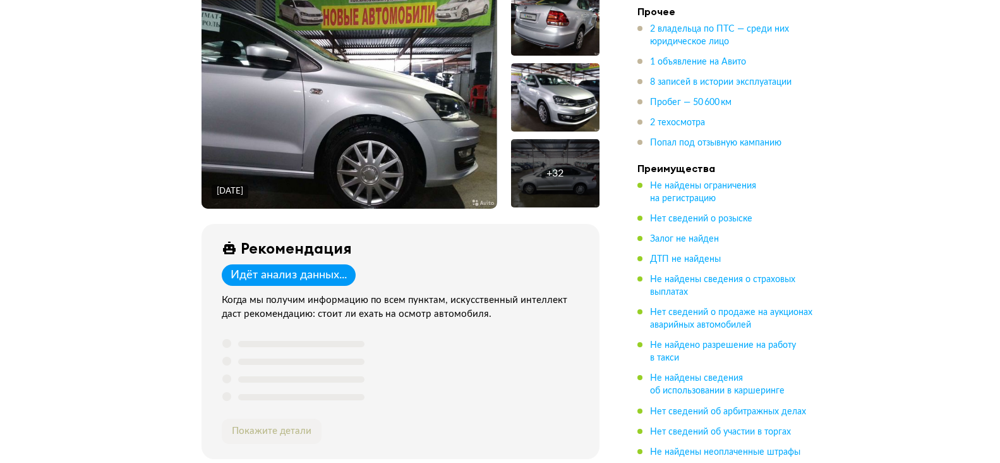
scroll to position [190, 0]
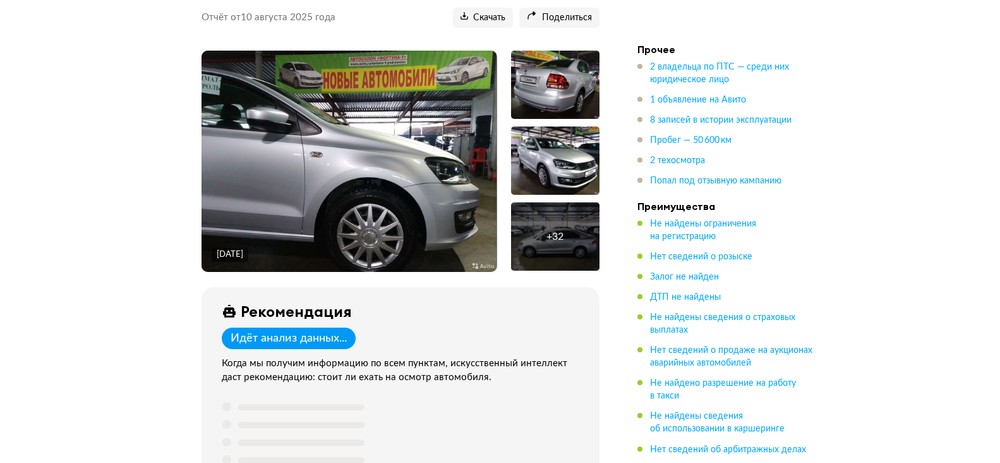
click at [389, 160] on img at bounding box center [349, 161] width 295 height 221
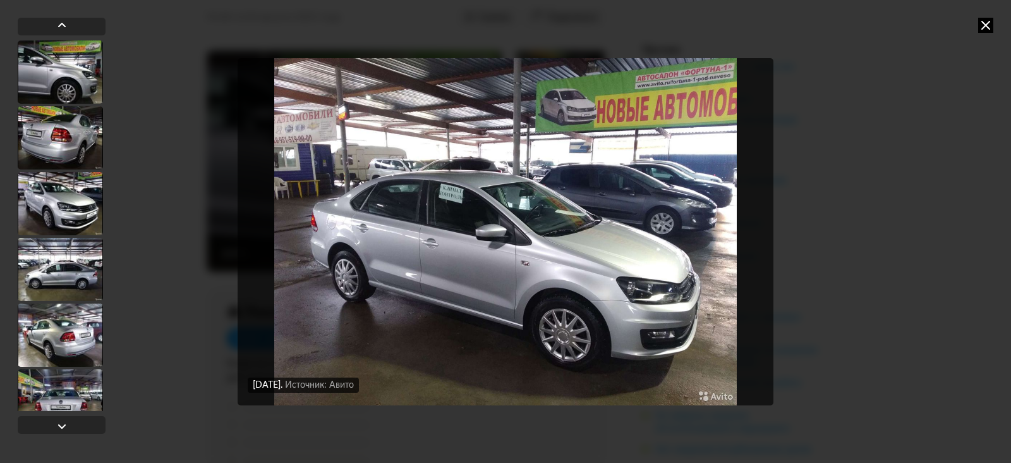
click at [980, 30] on icon at bounding box center [985, 25] width 15 height 15
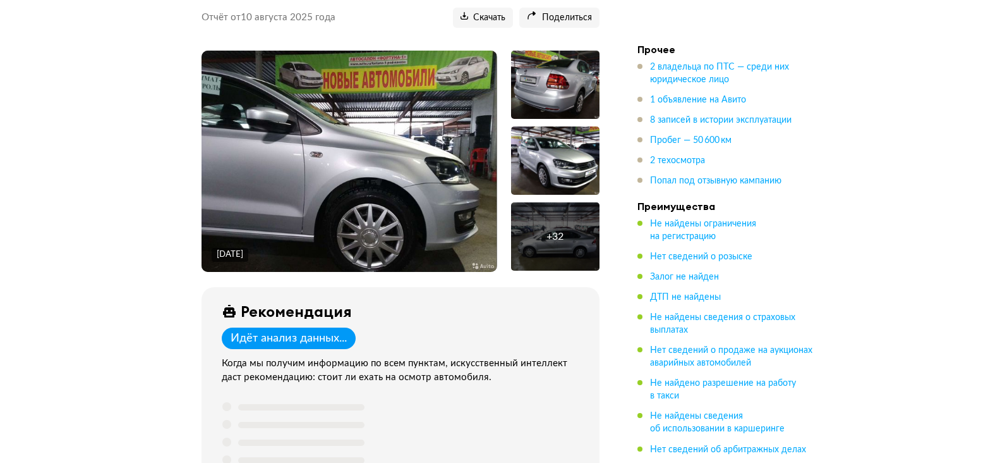
click at [418, 156] on img at bounding box center [349, 161] width 295 height 221
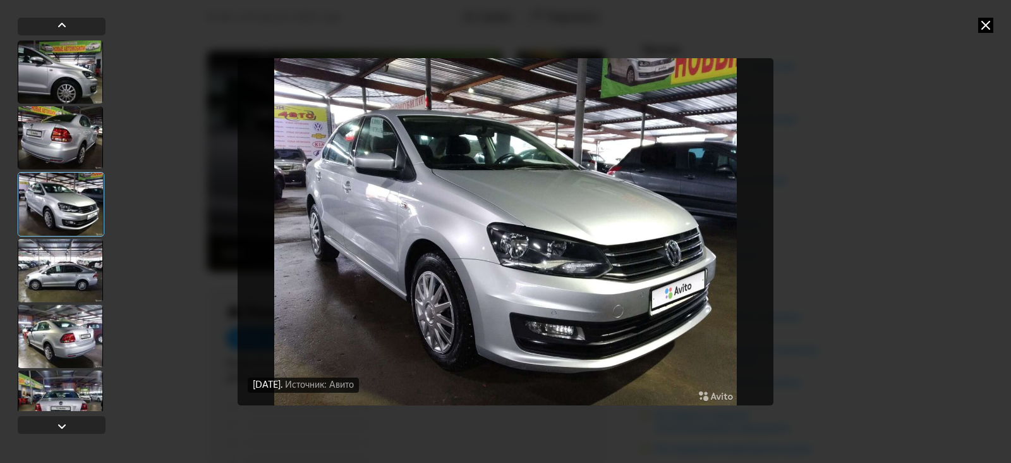
click at [987, 21] on icon at bounding box center [985, 25] width 15 height 15
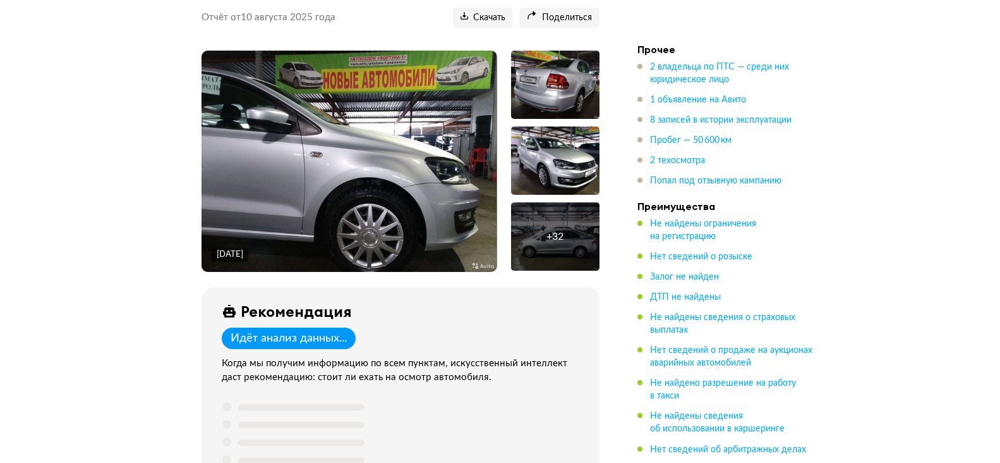
click at [449, 204] on img at bounding box center [349, 161] width 295 height 221
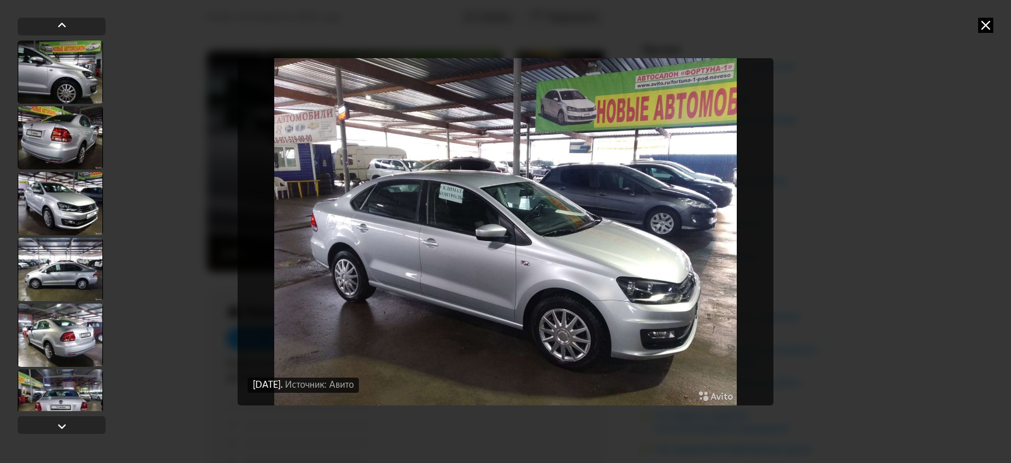
click at [988, 33] on div "[DATE] Источник: Авито [DATE] Источник: Авито [DATE] Источник: Авито [DATE] Ист…" at bounding box center [505, 231] width 1011 height 463
click at [983, 27] on icon at bounding box center [985, 25] width 15 height 15
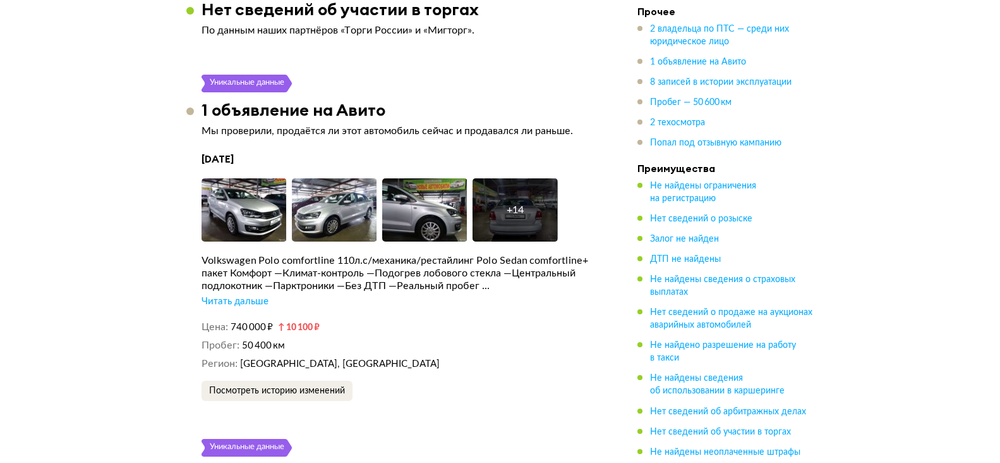
scroll to position [2212, 0]
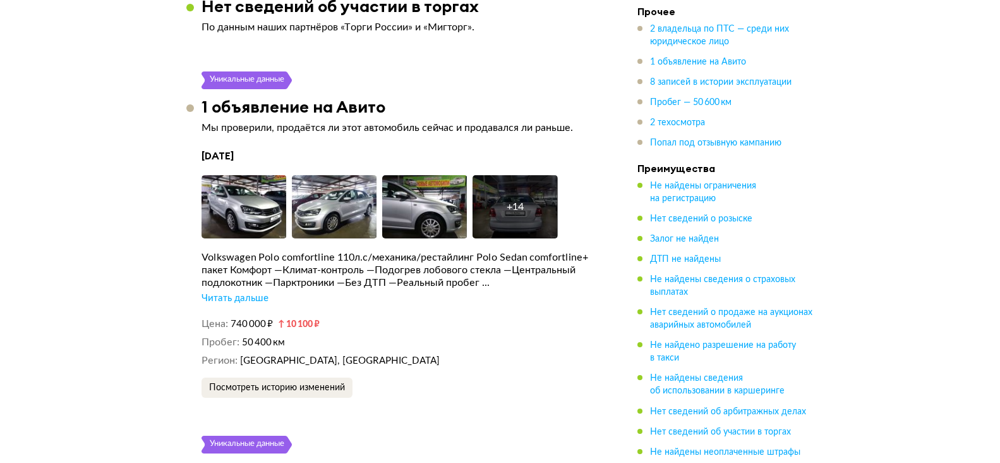
click at [229, 292] on div "Читать дальше" at bounding box center [235, 298] width 67 height 13
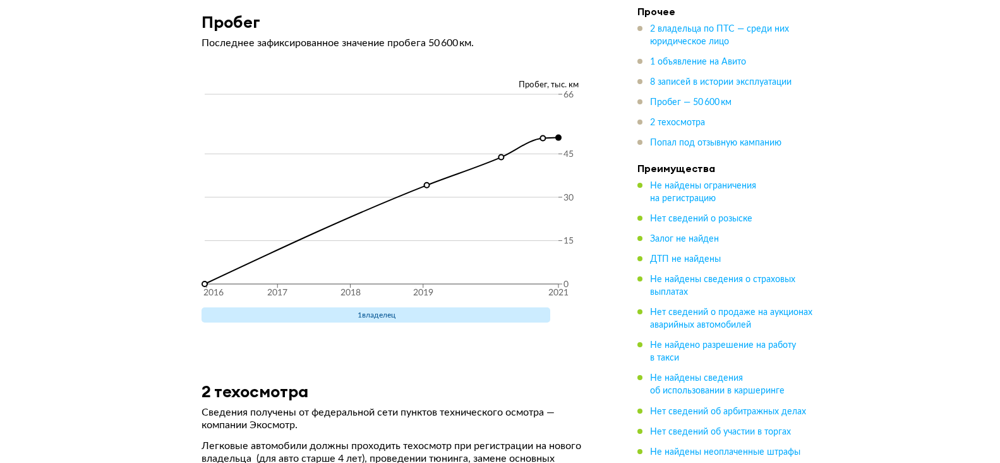
scroll to position [3792, 0]
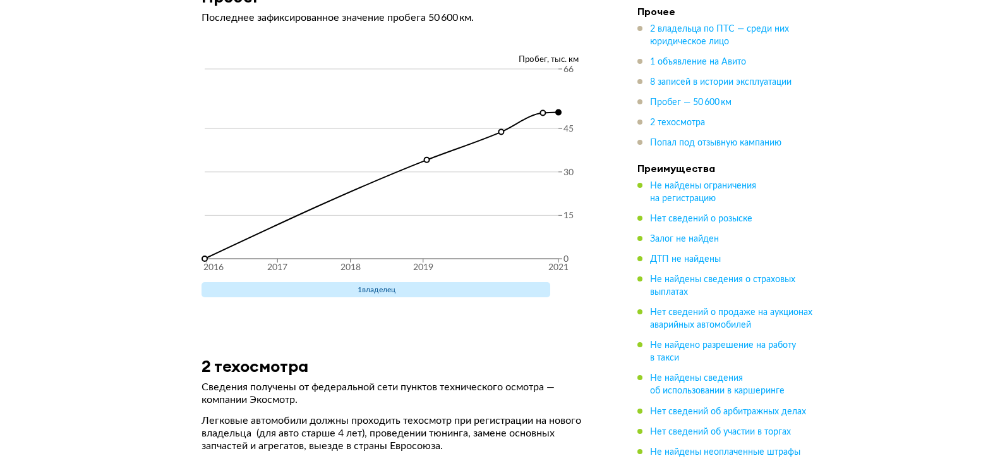
click at [449, 294] on span "1 владелец" at bounding box center [376, 289] width 349 height 15
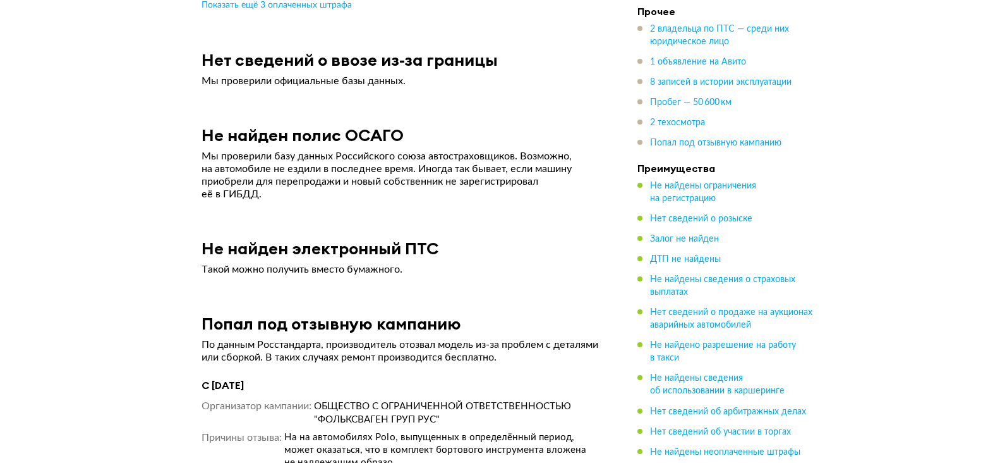
scroll to position [4736, 0]
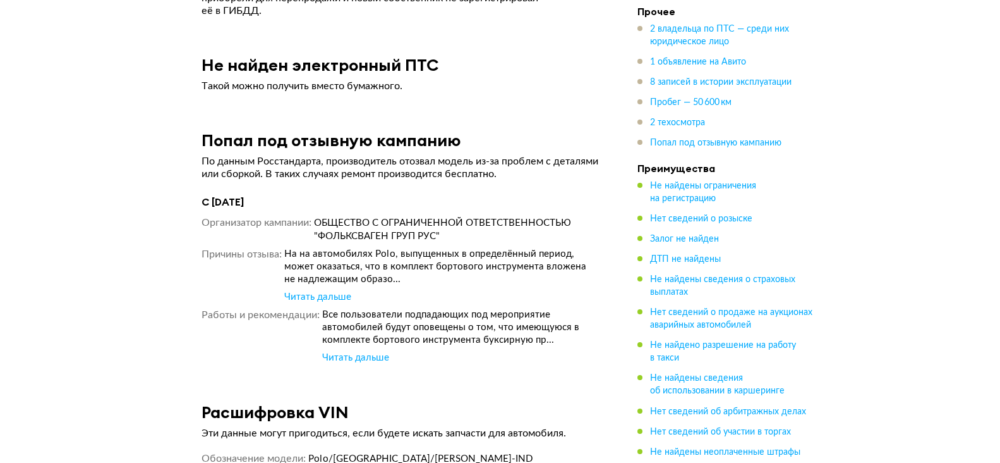
click at [330, 301] on div "Читать дальше" at bounding box center [317, 297] width 67 height 13
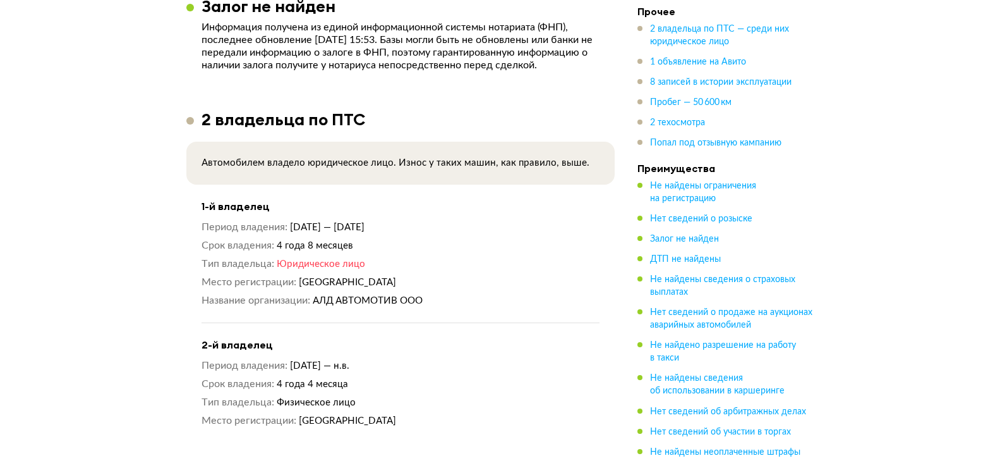
scroll to position [1071, 0]
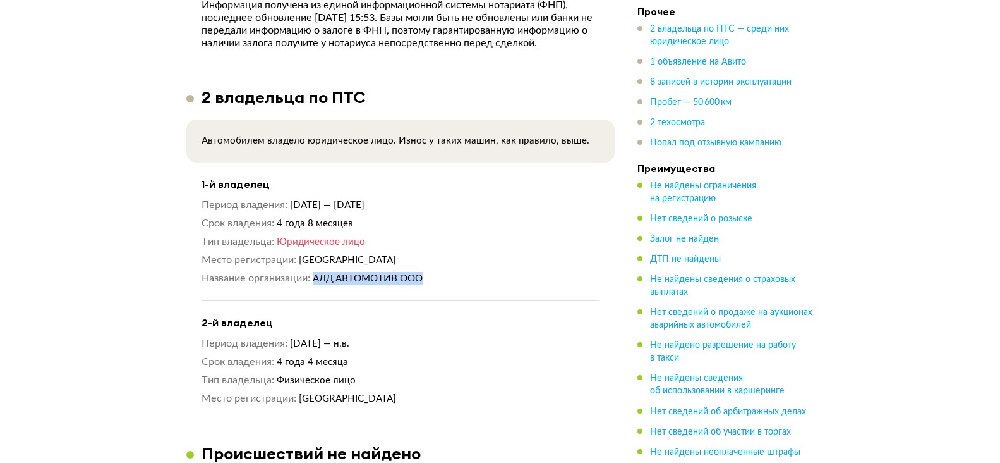
drag, startPoint x: 427, startPoint y: 272, endPoint x: 315, endPoint y: 281, distance: 112.2
click at [315, 281] on div "1-й владелец Период владения [DATE] — [DATE] Срок владения 4 года 8 месяцев Тип…" at bounding box center [401, 239] width 398 height 123
copy span "АЛД АВТОМОТИВ ООО"
click at [355, 274] on span "АЛД АВТОМОТИВ ООО" at bounding box center [368, 278] width 110 height 9
drag, startPoint x: 286, startPoint y: 236, endPoint x: 296, endPoint y: 243, distance: 11.8
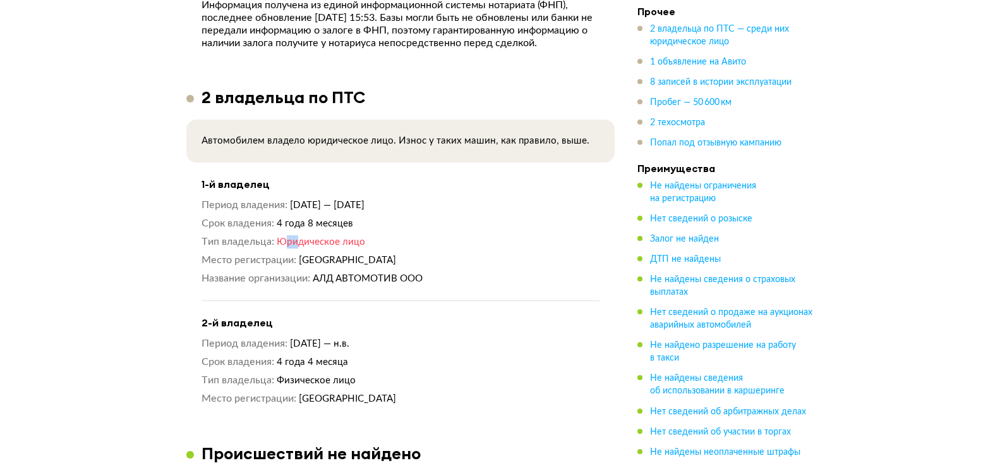
click at [296, 243] on span "Юридическое лицо" at bounding box center [321, 241] width 88 height 9
click at [385, 256] on div "Период владения [DATE] — [DATE] Срок владения 4 года 8 месяцев Тип владельца Юр…" at bounding box center [401, 241] width 398 height 87
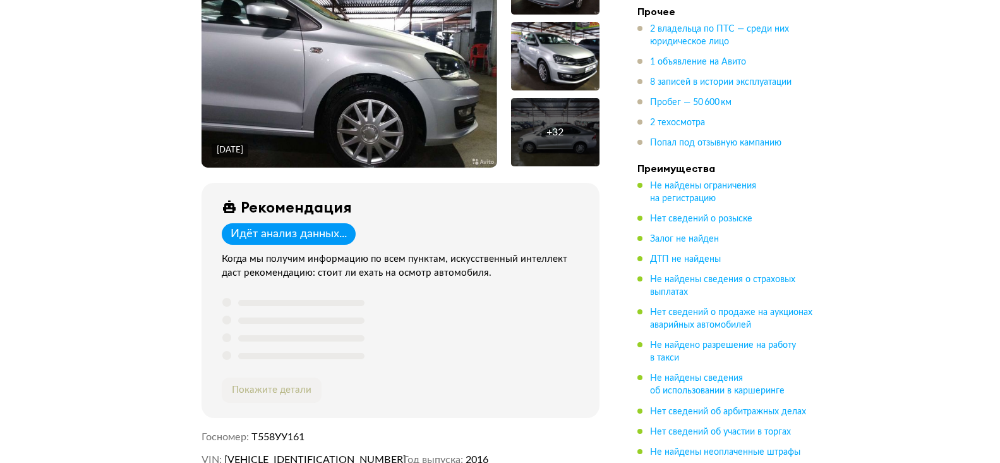
scroll to position [0, 0]
